Goal: Task Accomplishment & Management: Use online tool/utility

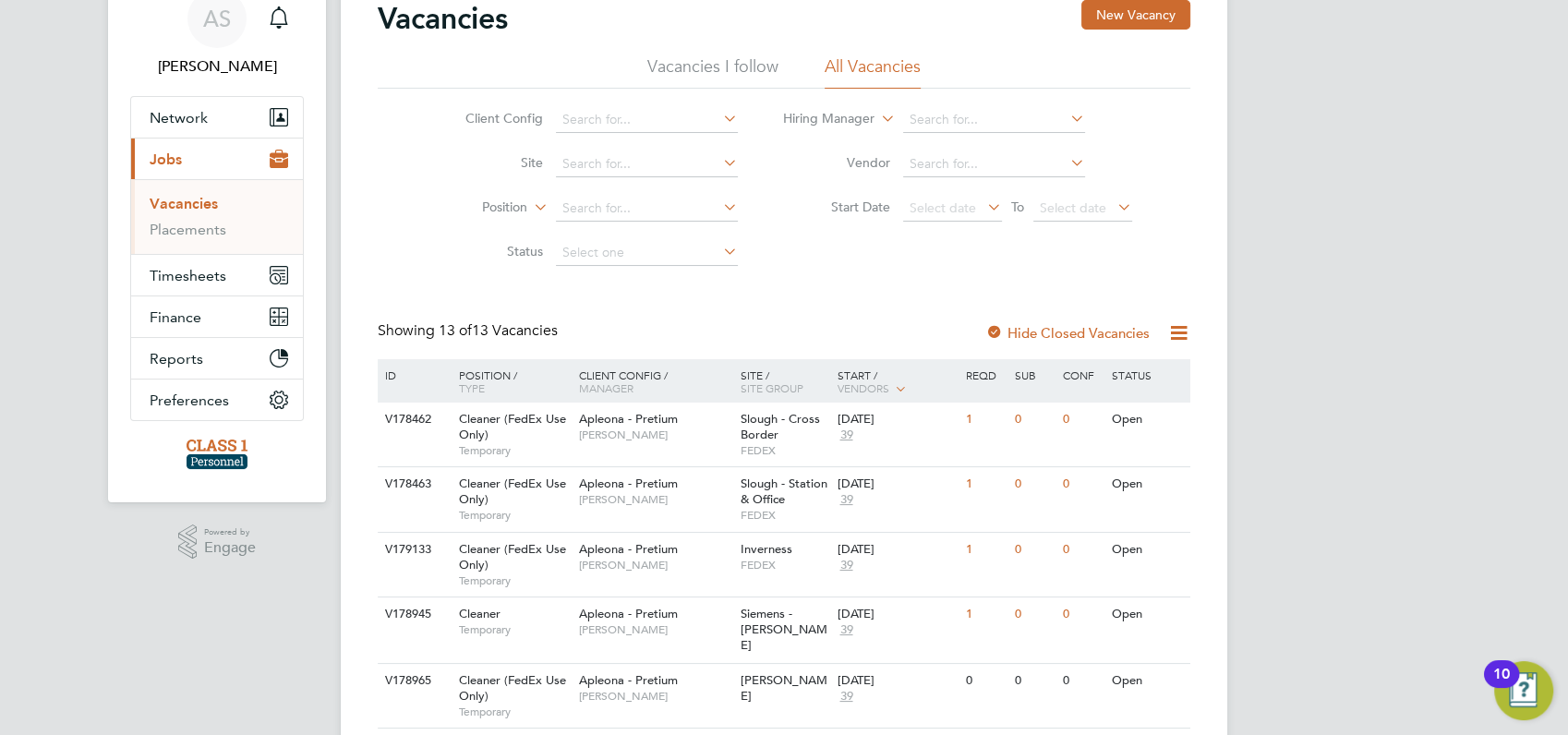
scroll to position [40, 0]
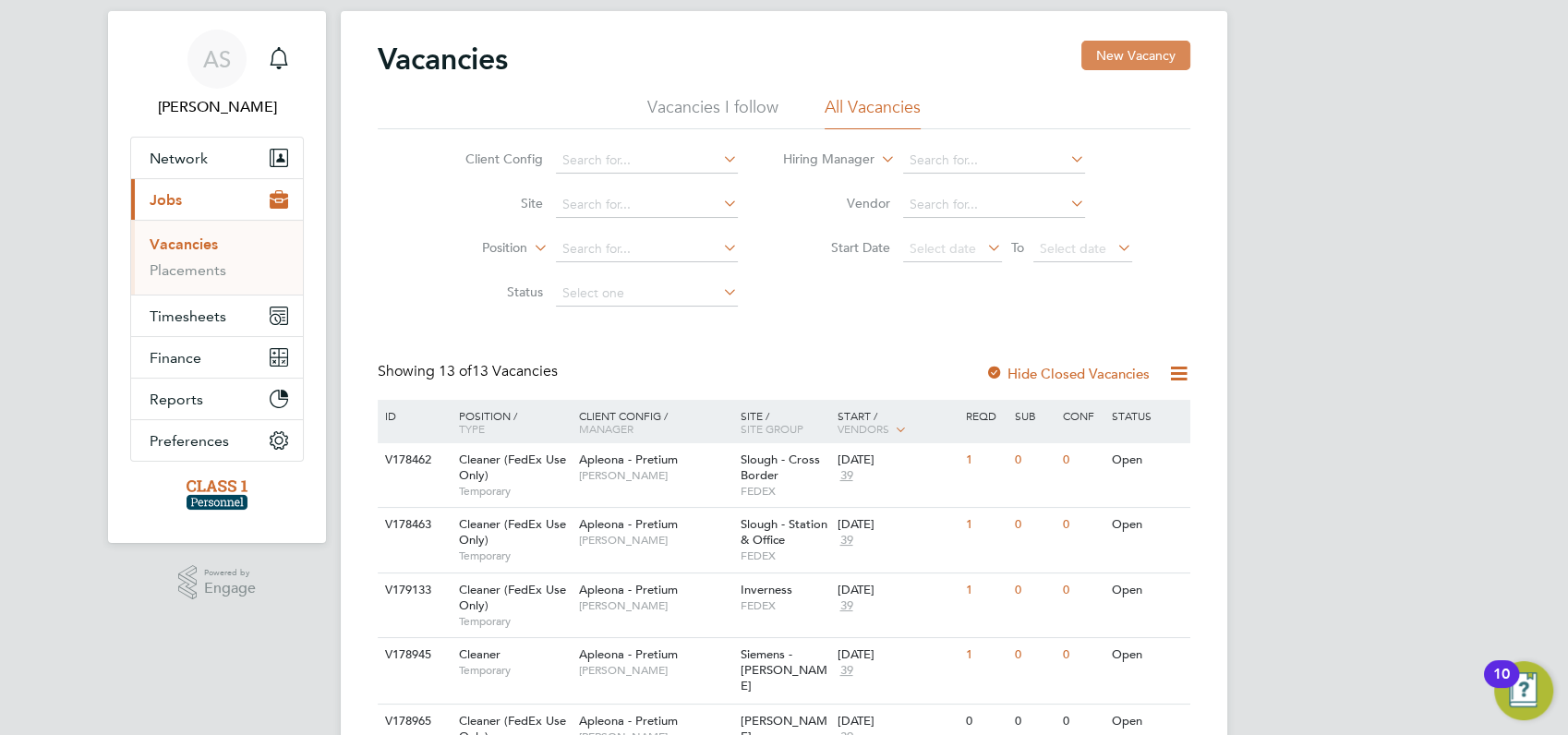
click at [1137, 56] on button "New Vacancy" at bounding box center [1135, 55] width 109 height 30
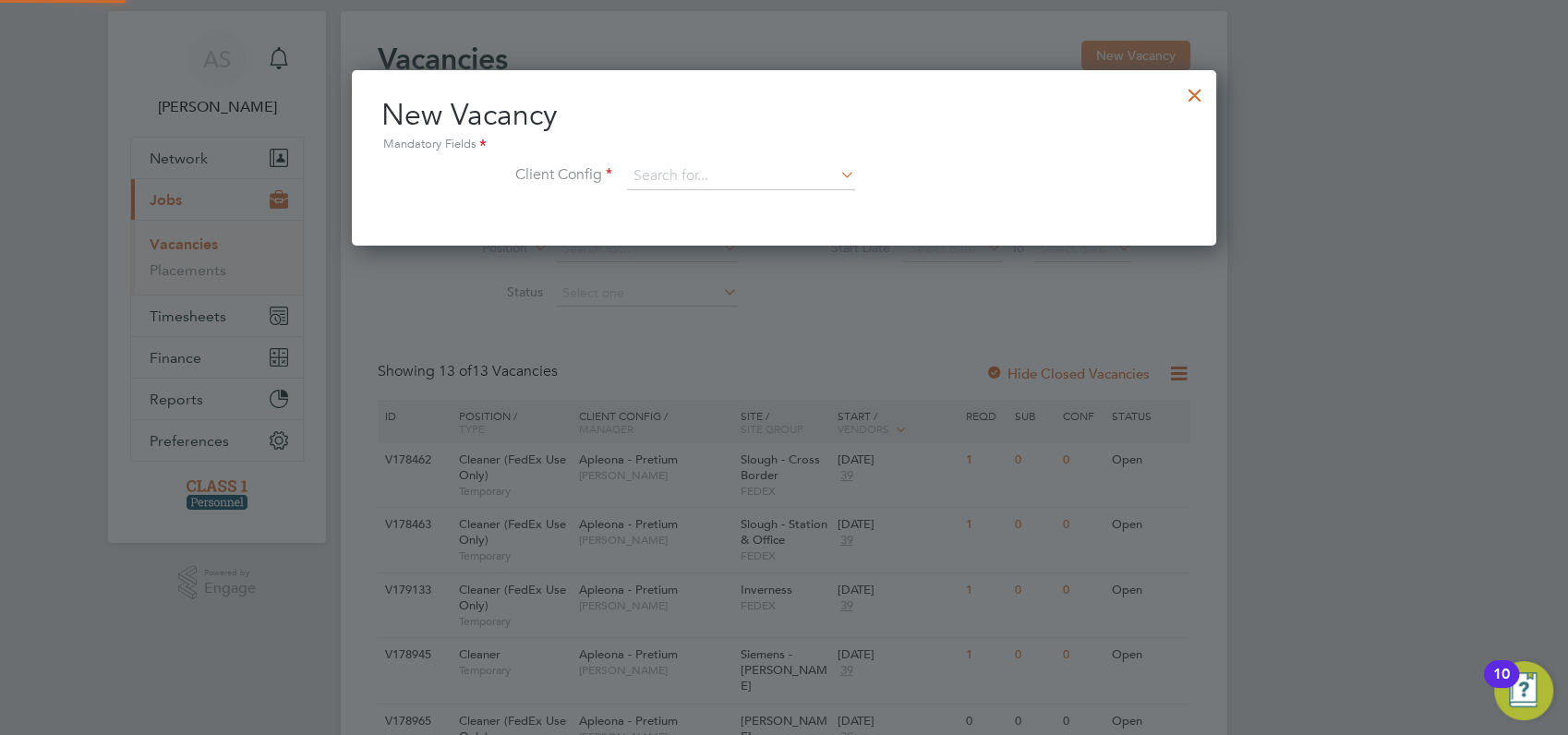
scroll to position [175, 865]
click at [1190, 94] on div at bounding box center [1195, 90] width 34 height 34
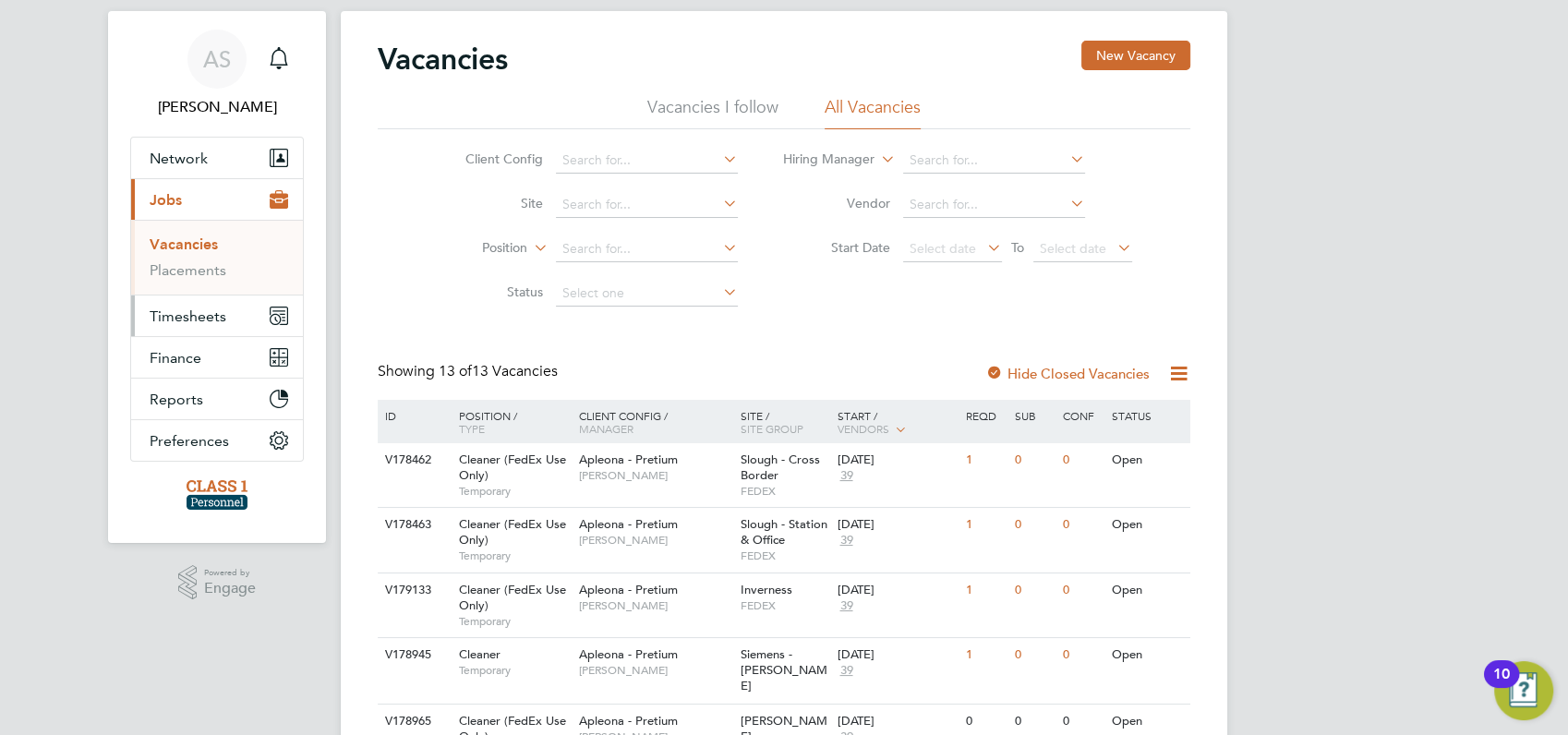
click at [181, 312] on span "Timesheets" at bounding box center [189, 317] width 77 height 17
click at [184, 287] on link "Timesheets" at bounding box center [189, 286] width 77 height 17
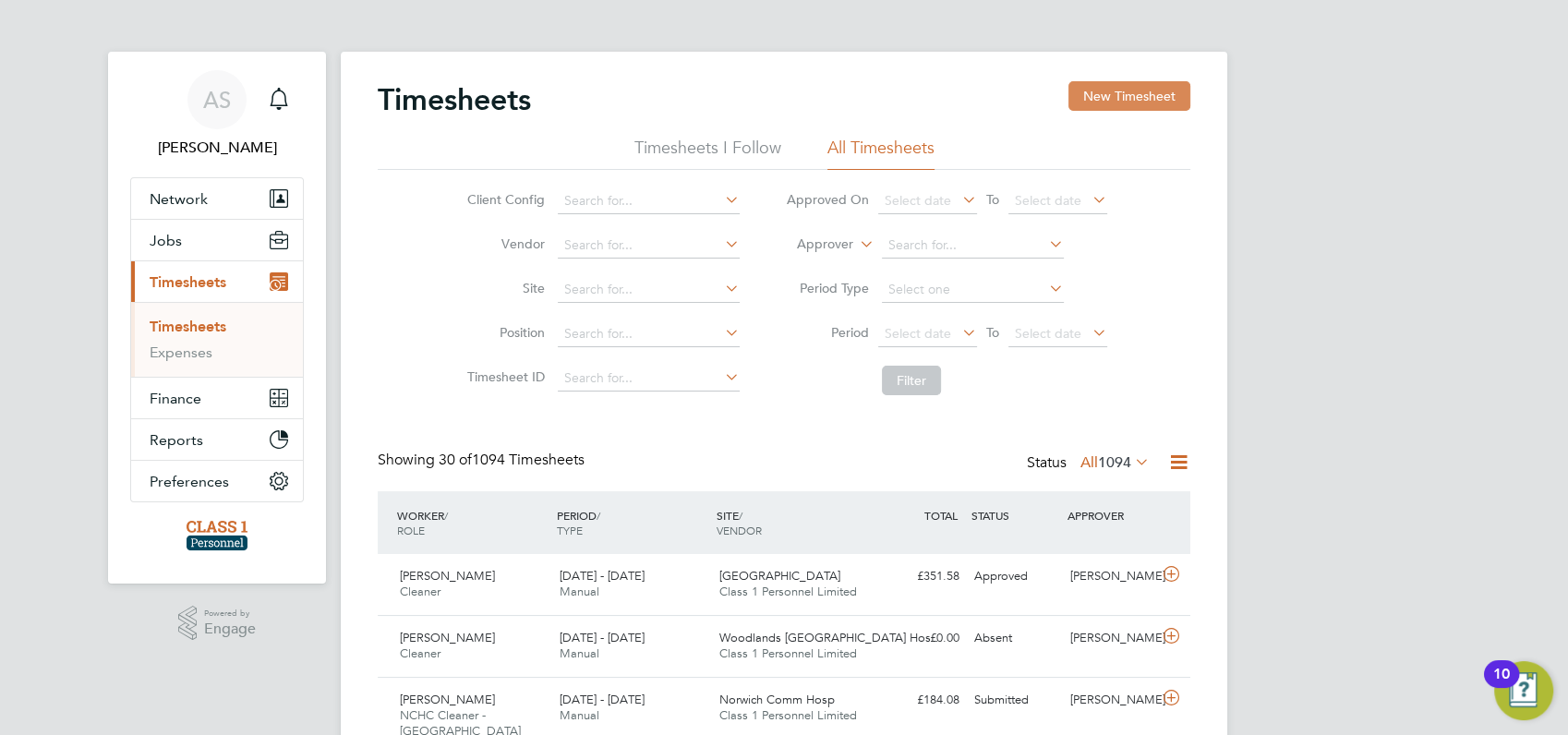
click at [1110, 91] on button "New Timesheet" at bounding box center [1129, 95] width 122 height 30
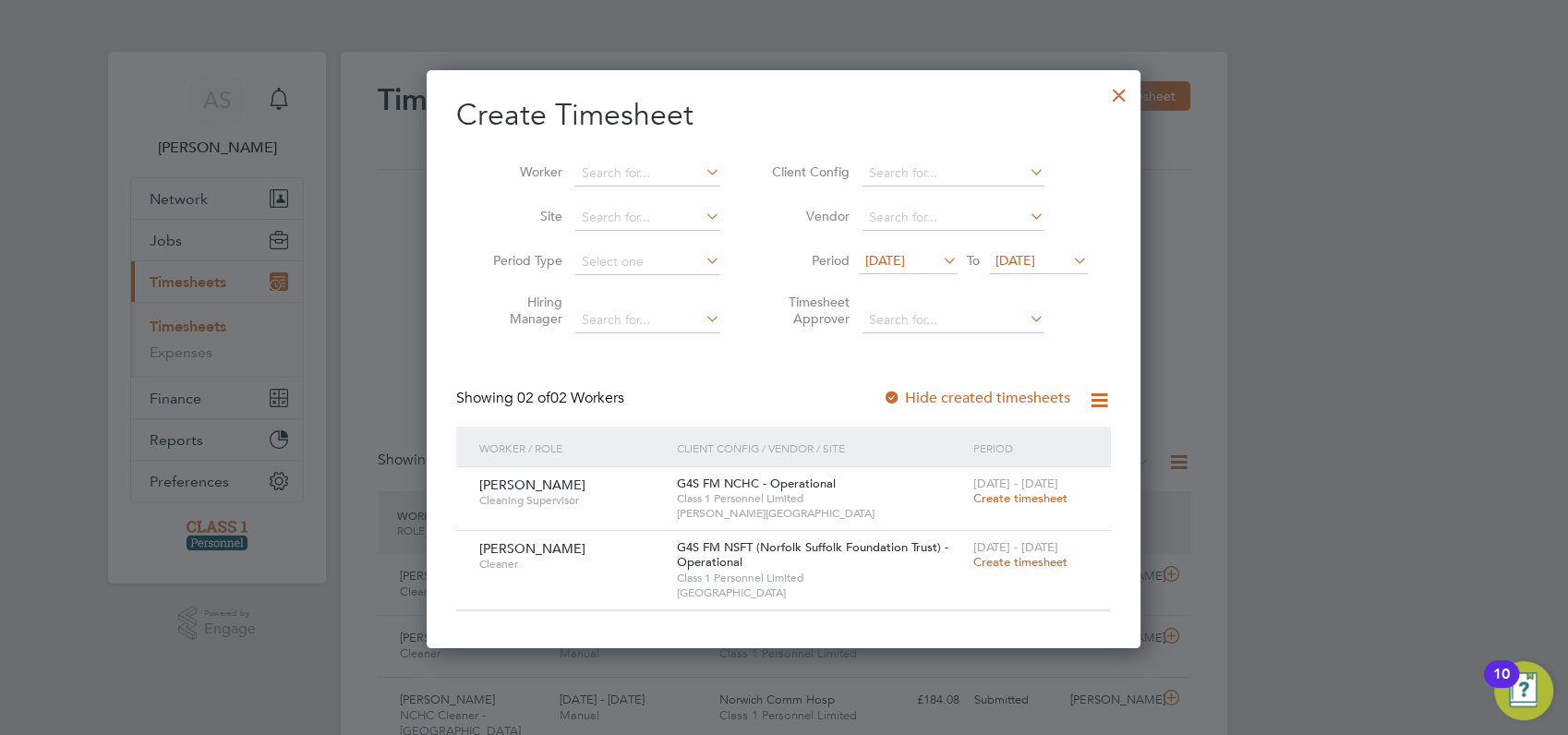
click at [1122, 99] on div at bounding box center [1119, 90] width 34 height 34
